Goal: Task Accomplishment & Management: Complete application form

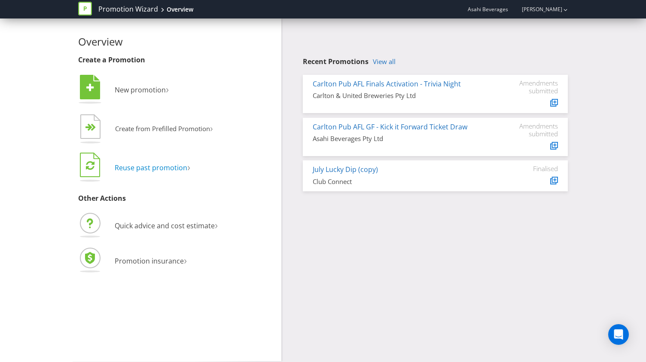
click at [171, 165] on span "Reuse past promotion" at bounding box center [151, 167] width 73 height 9
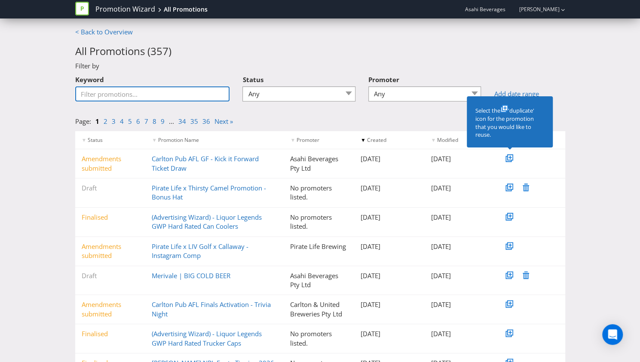
click at [149, 99] on input "Keyword" at bounding box center [152, 93] width 155 height 15
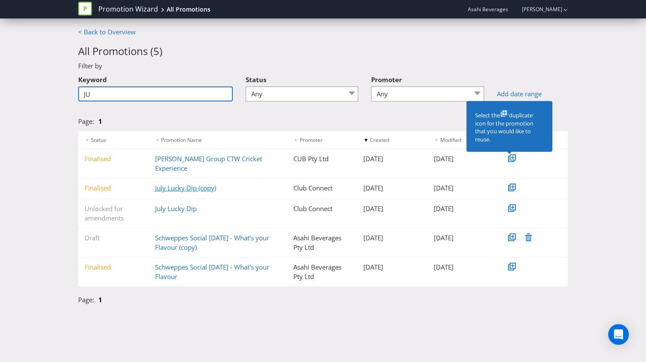
type input "JU"
click at [182, 184] on link "July Lucky Dip (copy)" at bounding box center [185, 188] width 61 height 9
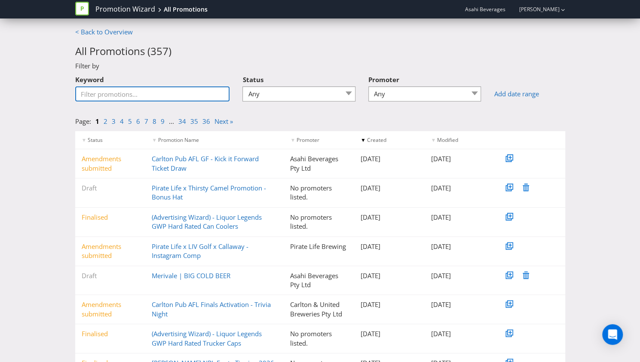
click at [189, 94] on input "Keyword" at bounding box center [152, 93] width 155 height 15
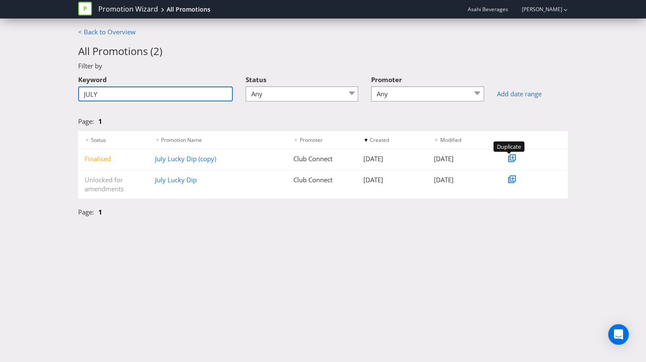
type input "JULY"
click at [511, 157] on icon at bounding box center [513, 157] width 4 height 4
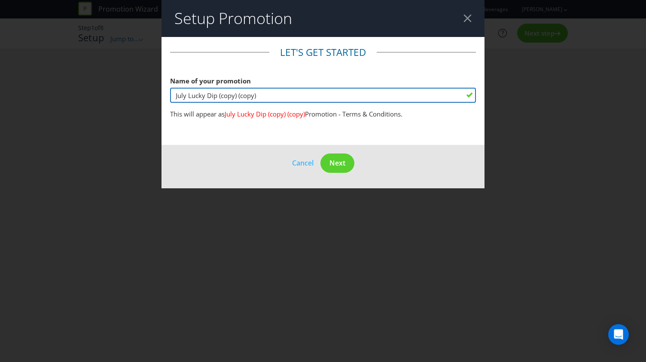
click at [312, 98] on input "July Lucky Dip (copy) (copy)" at bounding box center [323, 95] width 306 height 15
click at [313, 98] on input "July Lucky Dip (copy) (copy)" at bounding box center [323, 95] width 306 height 15
click at [239, 92] on input "July Lucky Dip (copy) (copy)" at bounding box center [323, 95] width 306 height 15
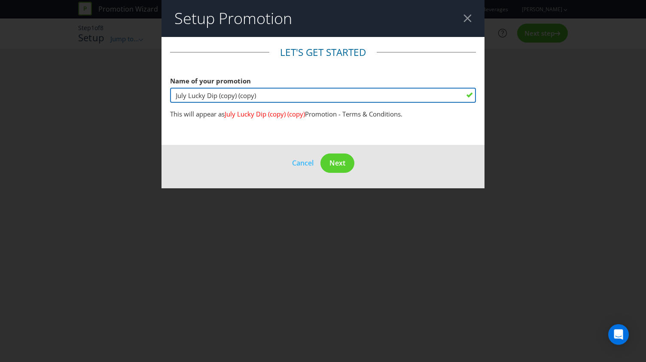
type input "f"
type input "Fast Twitch GWP"
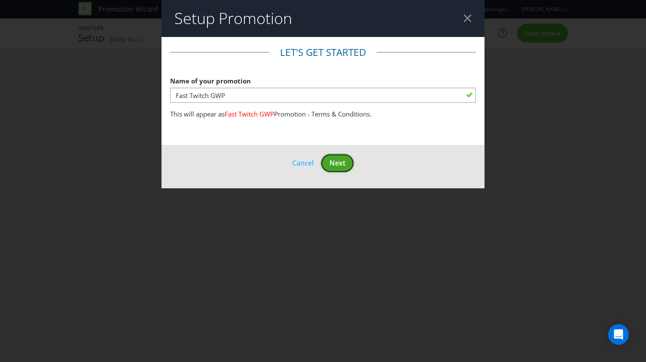
click at [346, 163] on span "Next" at bounding box center [338, 162] width 16 height 9
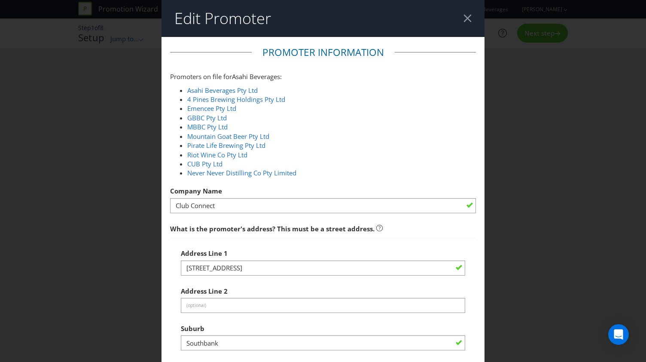
click at [465, 18] on div at bounding box center [468, 18] width 8 height 8
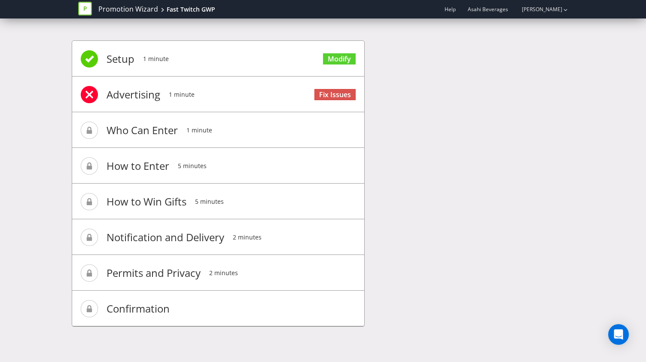
click at [125, 94] on span "Advertising" at bounding box center [134, 94] width 54 height 34
click at [337, 94] on link "Fix Issues" at bounding box center [335, 95] width 41 height 12
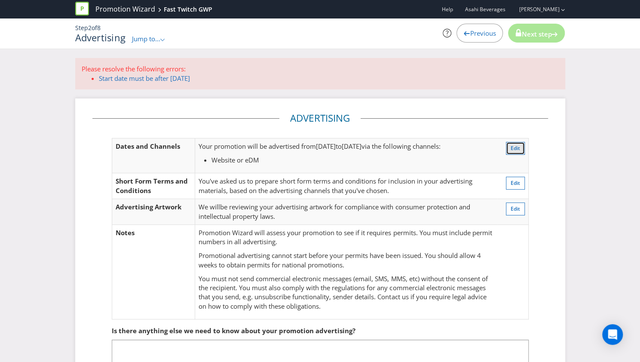
click at [514, 149] on span "Edit" at bounding box center [515, 147] width 9 height 7
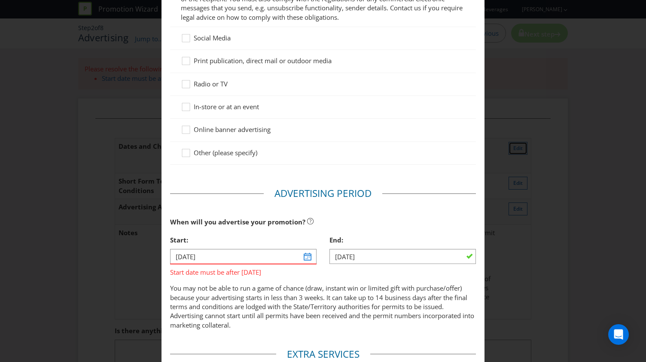
scroll to position [131, 0]
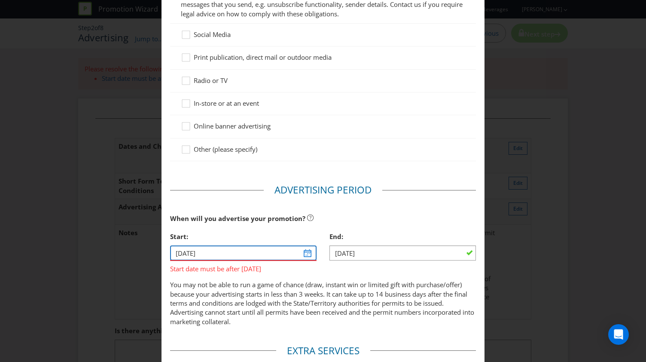
click at [309, 252] on input "[DATE]" at bounding box center [243, 252] width 147 height 15
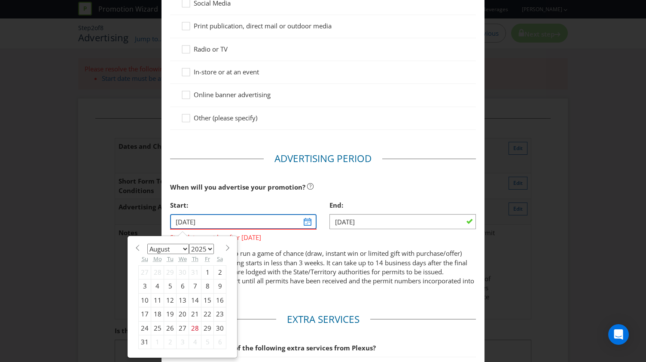
scroll to position [174, 0]
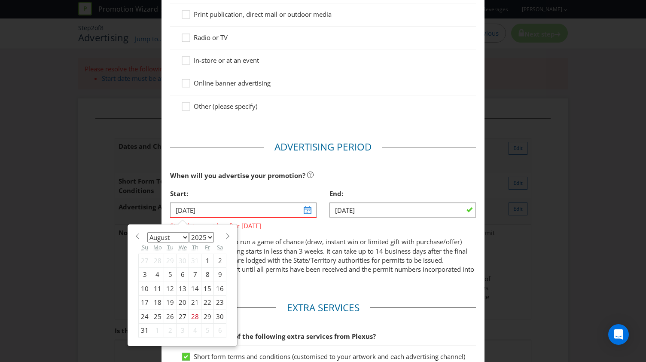
click at [224, 237] on span at bounding box center [227, 236] width 6 height 6
click at [140, 237] on section "January February March April May June July August September October November [D…" at bounding box center [182, 235] width 88 height 6
click at [135, 234] on span at bounding box center [137, 236] width 6 height 6
select select "7"
click at [570, 121] on div "Advertising Methods Advertising Methods How will your promotion be advertised? …" at bounding box center [323, 181] width 646 height 362
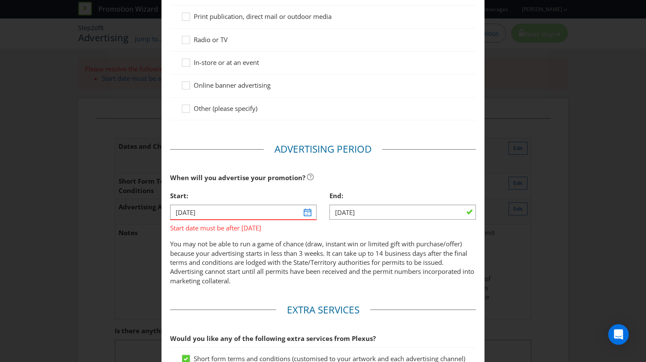
scroll to position [260, 0]
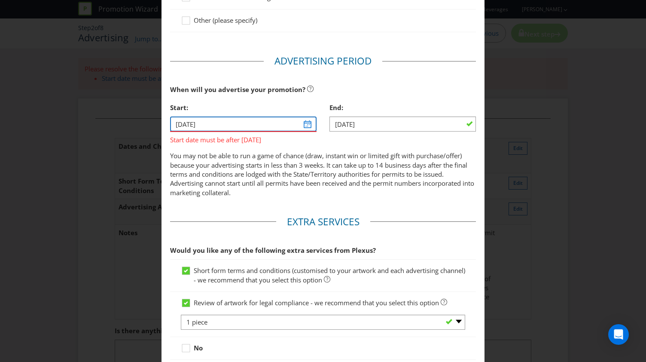
click at [311, 127] on input "[DATE]" at bounding box center [243, 123] width 147 height 15
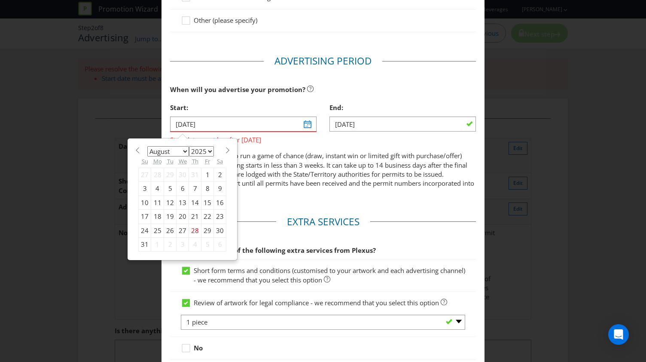
click at [224, 151] on span at bounding box center [227, 150] width 6 height 6
select select "9"
click at [187, 269] on icon at bounding box center [186, 271] width 8 height 8
click at [0, 0] on input "Short form terms and conditions (customised to your artwork and each advertisin…" at bounding box center [0, 0] width 0 height 0
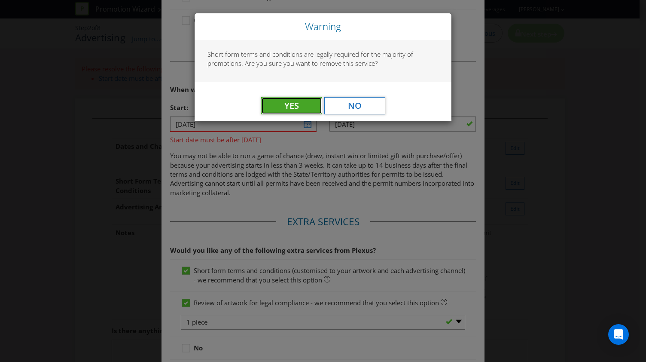
click at [297, 101] on span "Yes" at bounding box center [292, 106] width 15 height 12
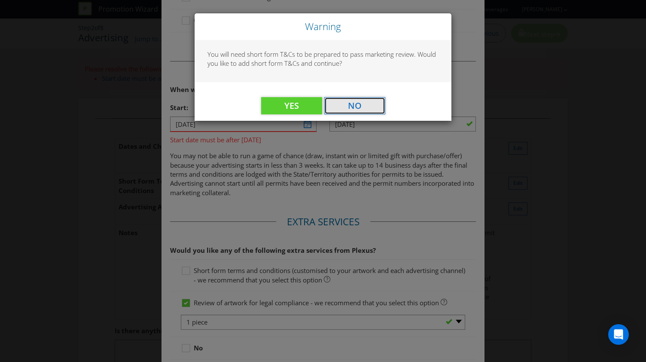
click at [354, 107] on span "No" at bounding box center [355, 106] width 14 height 12
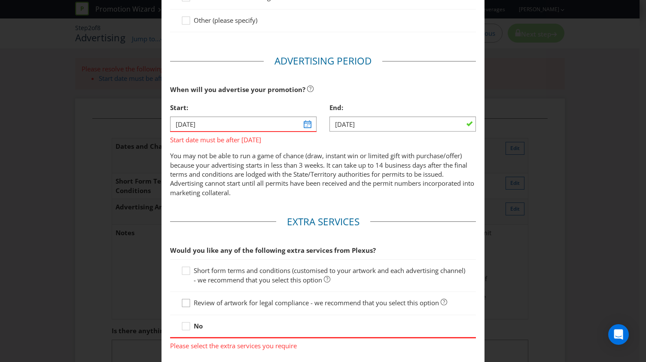
click at [181, 301] on icon at bounding box center [187, 304] width 13 height 13
click at [0, 0] on input "Review of artwork for legal compliance - we recommend that you select this opti…" at bounding box center [0, 0] width 0 height 0
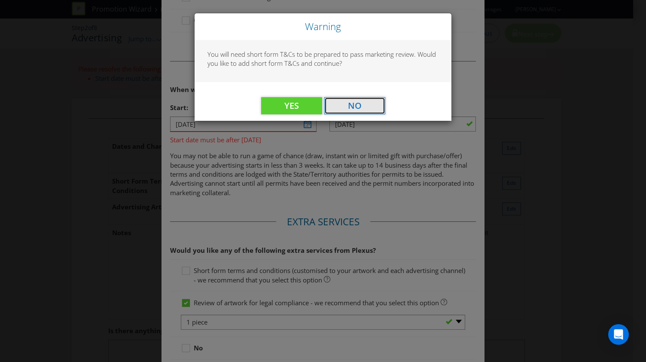
click at [359, 111] on span "No" at bounding box center [355, 106] width 14 height 12
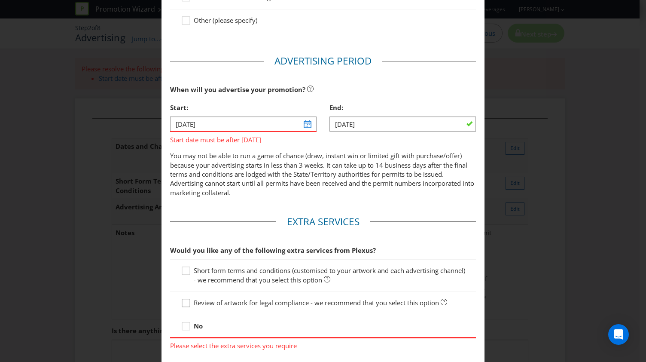
click at [191, 298] on icon at bounding box center [187, 304] width 13 height 13
click at [0, 0] on input "Review of artwork for legal compliance - we recommend that you select this opti…" at bounding box center [0, 0] width 0 height 0
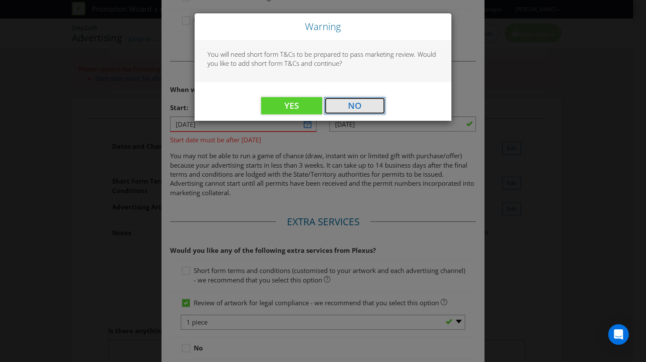
click at [359, 105] on span "No" at bounding box center [355, 106] width 14 height 12
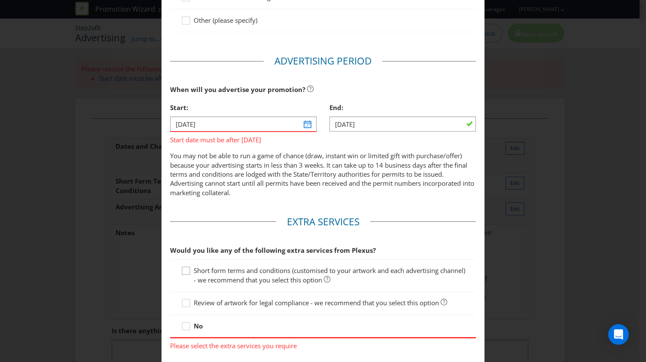
click at [188, 273] on icon at bounding box center [187, 272] width 13 height 13
click at [0, 0] on input "Short form terms and conditions (customised to your artwork and each advertisin…" at bounding box center [0, 0] width 0 height 0
click at [189, 296] on div "Review of artwork for legal compliance - we recommend that you select this opti…" at bounding box center [323, 303] width 306 height 23
click at [188, 301] on icon at bounding box center [187, 304] width 13 height 13
click at [0, 0] on input "Review of artwork for legal compliance - we recommend that you select this opti…" at bounding box center [0, 0] width 0 height 0
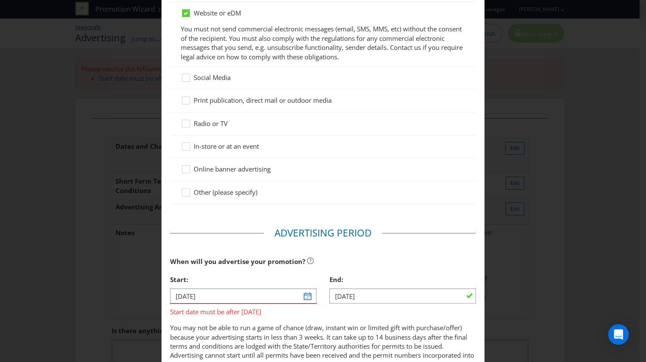
scroll to position [131, 0]
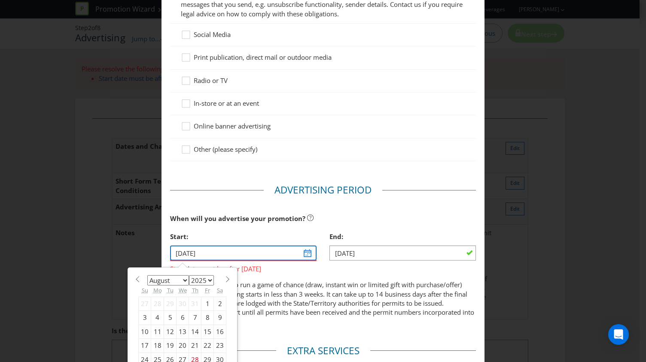
click at [308, 251] on input "[DATE]" at bounding box center [243, 252] width 147 height 15
click at [224, 276] on span at bounding box center [227, 279] width 6 height 6
select select "9"
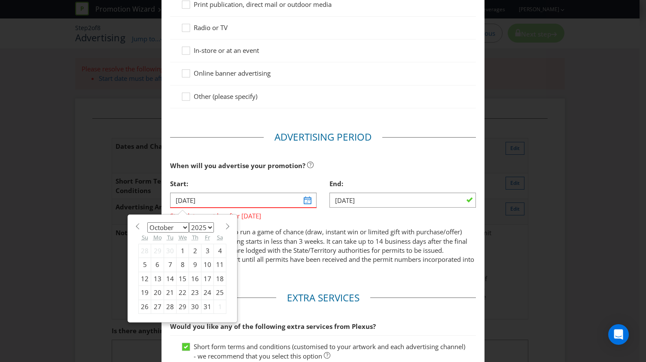
scroll to position [303, 0]
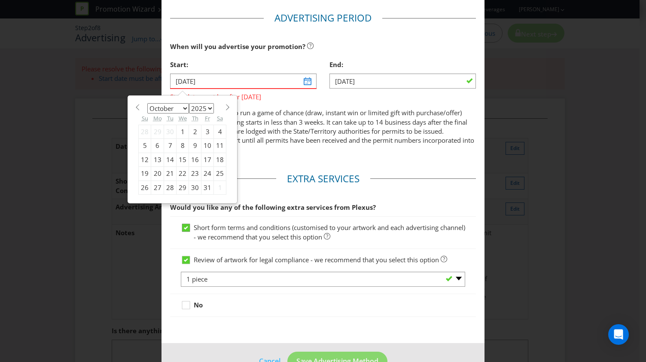
click at [184, 228] on icon at bounding box center [186, 227] width 4 height 3
click at [0, 0] on input "Short form terms and conditions (customised to your artwork and each advertisin…" at bounding box center [0, 0] width 0 height 0
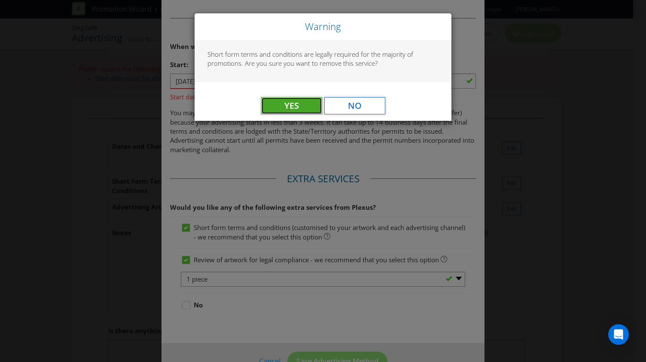
click at [301, 108] on button "Yes" at bounding box center [291, 105] width 61 height 17
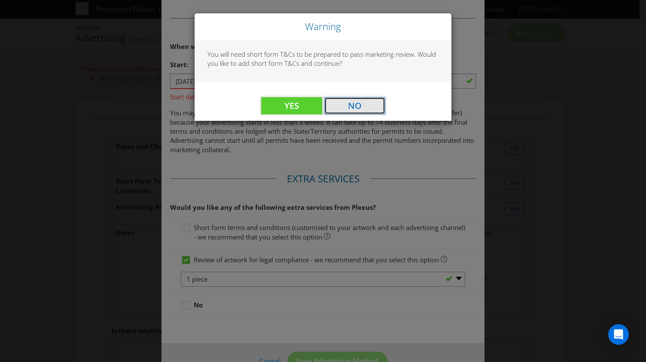
click at [337, 112] on button "No" at bounding box center [354, 105] width 61 height 17
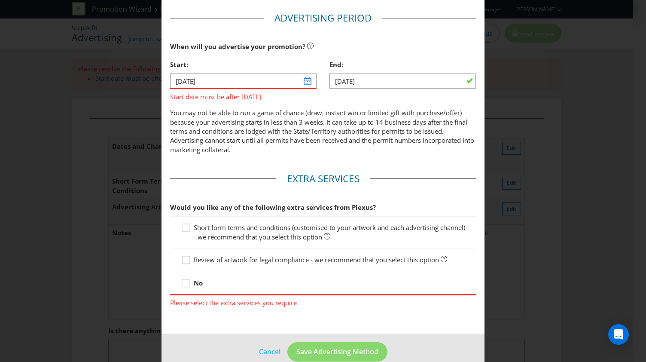
click at [183, 265] on icon at bounding box center [187, 261] width 13 height 13
click at [0, 0] on input "Review of artwork for legal compliance - we recommend that you select this opti…" at bounding box center [0, 0] width 0 height 0
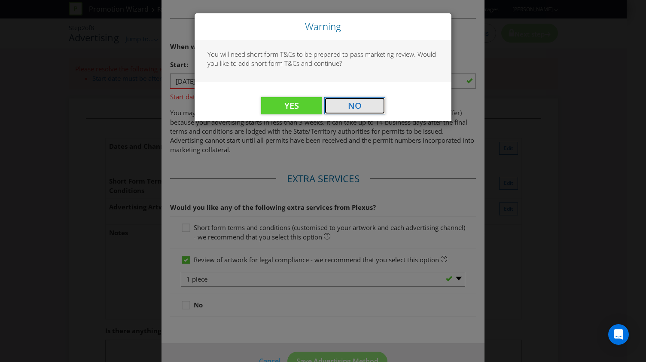
click at [330, 106] on button "No" at bounding box center [354, 105] width 61 height 17
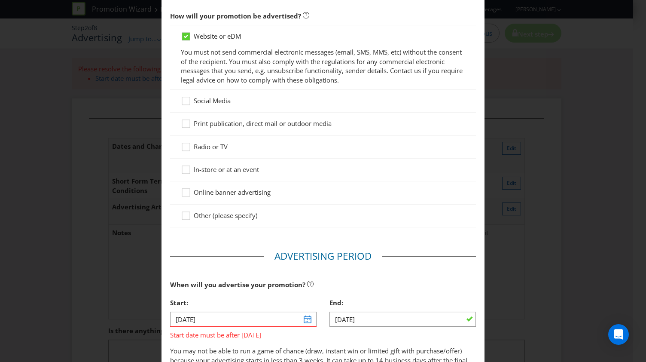
scroll to position [0, 0]
